Goal: Information Seeking & Learning: Learn about a topic

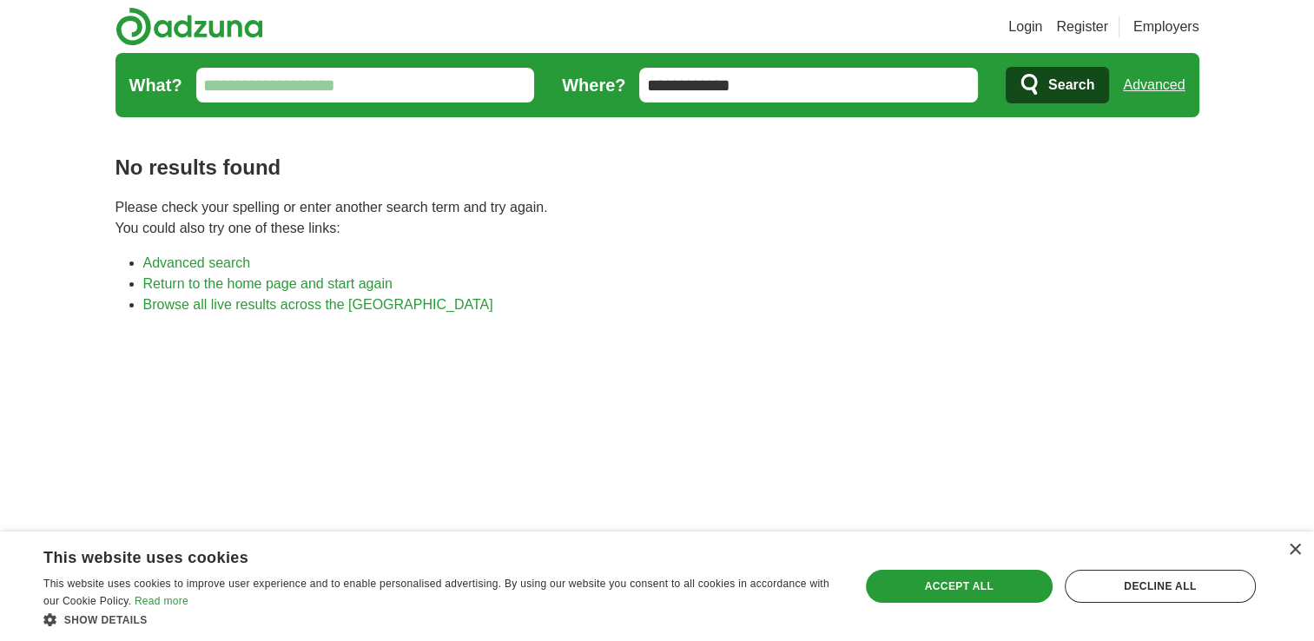
click at [1046, 89] on button "Search" at bounding box center [1057, 85] width 103 height 36
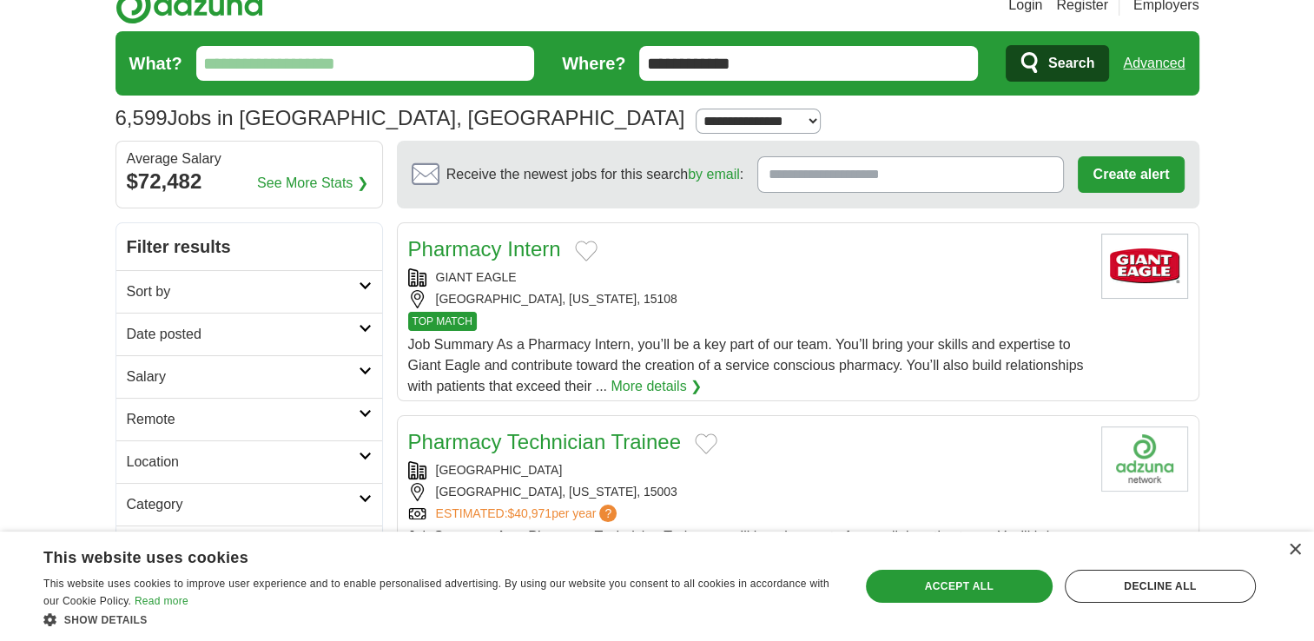
scroll to position [9, 0]
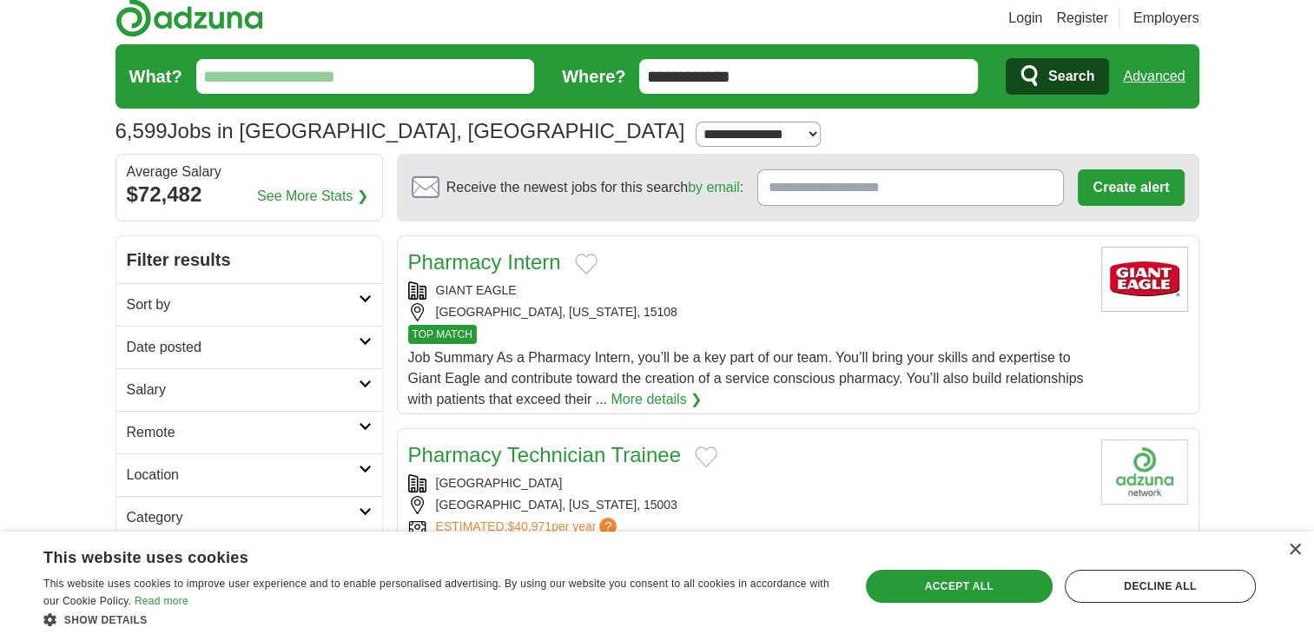
click at [448, 78] on input "What?" at bounding box center [365, 76] width 339 height 35
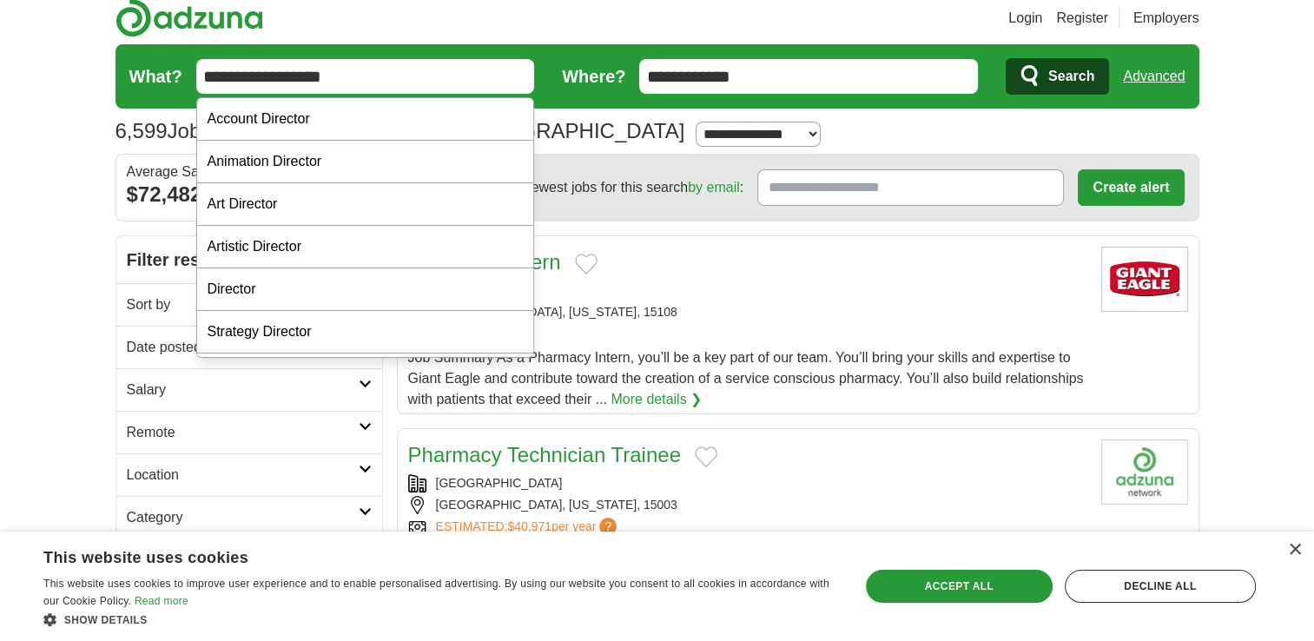
type input "**********"
click at [1006, 58] on button "Search" at bounding box center [1057, 76] width 103 height 36
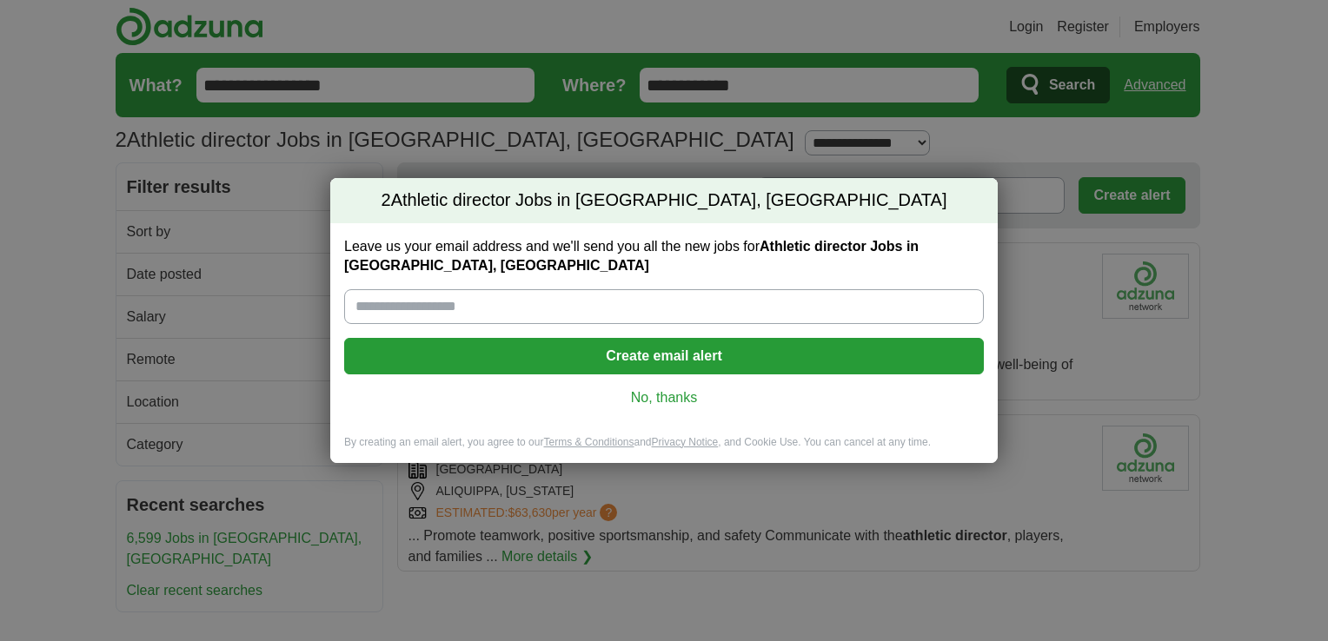
click at [660, 391] on link "No, thanks" at bounding box center [664, 397] width 612 height 19
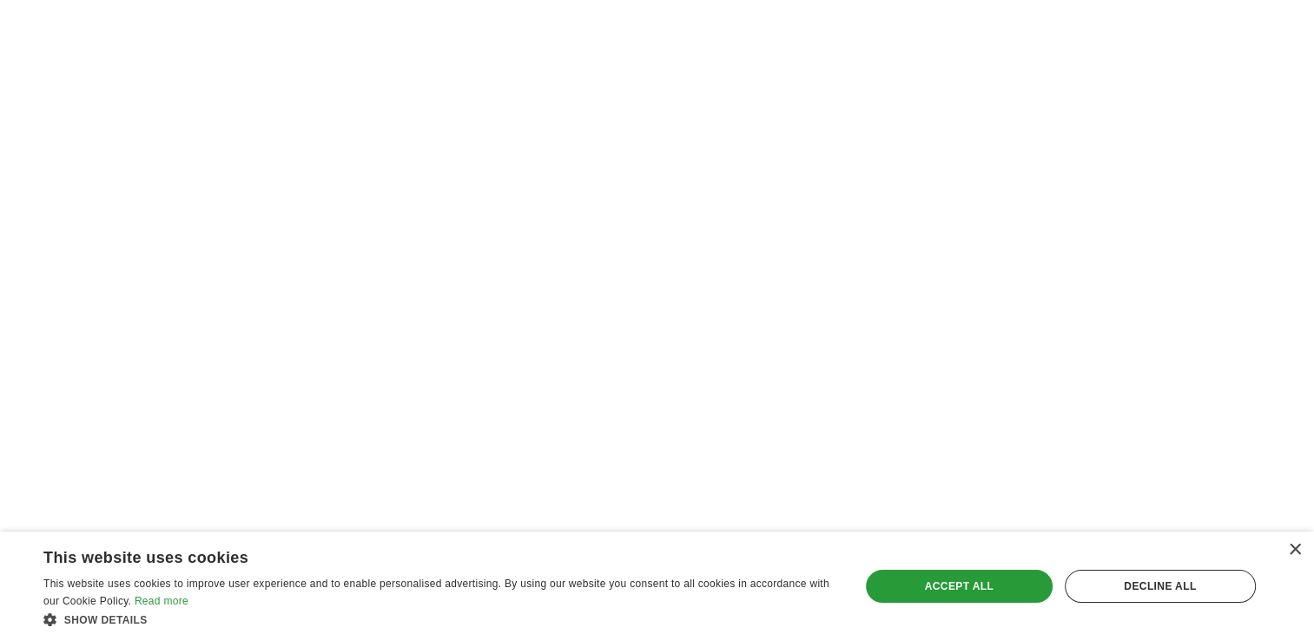
scroll to position [911, 0]
